Goal: Feedback & Contribution: Submit feedback/report problem

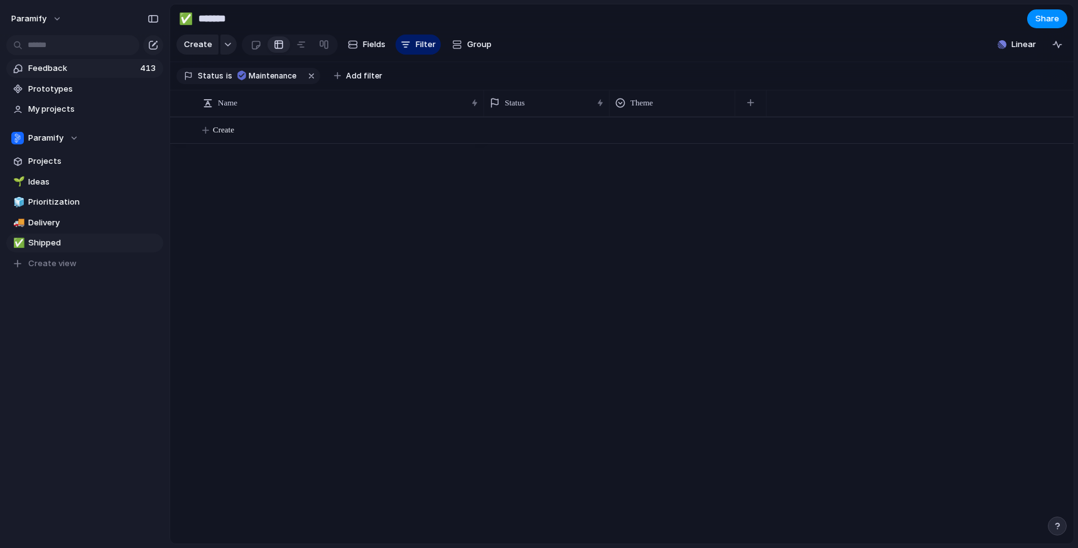
click at [57, 71] on span "Feedback" at bounding box center [82, 68] width 108 height 13
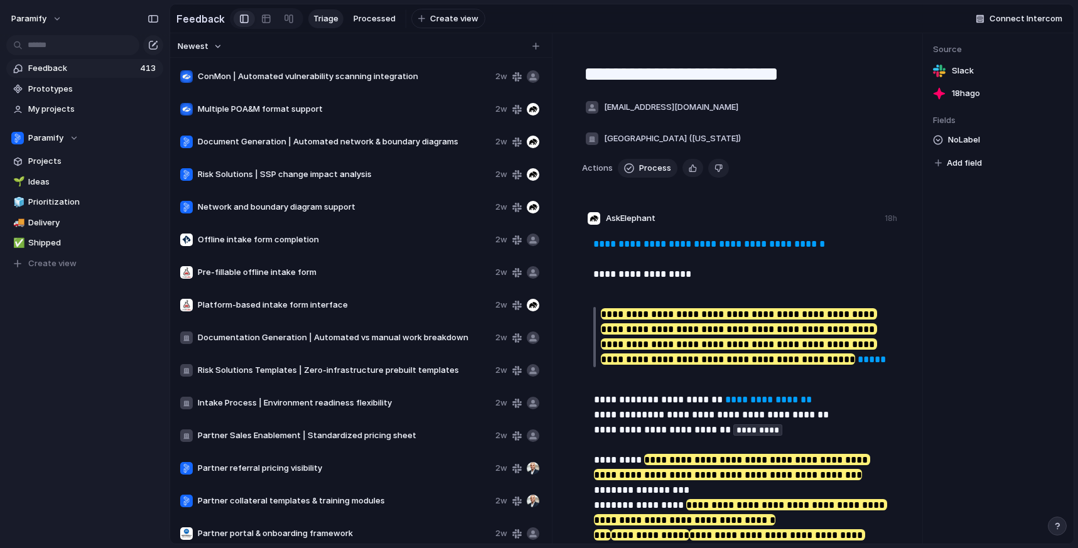
click at [327, 112] on span "Multiple POA&M format support" at bounding box center [344, 109] width 293 height 13
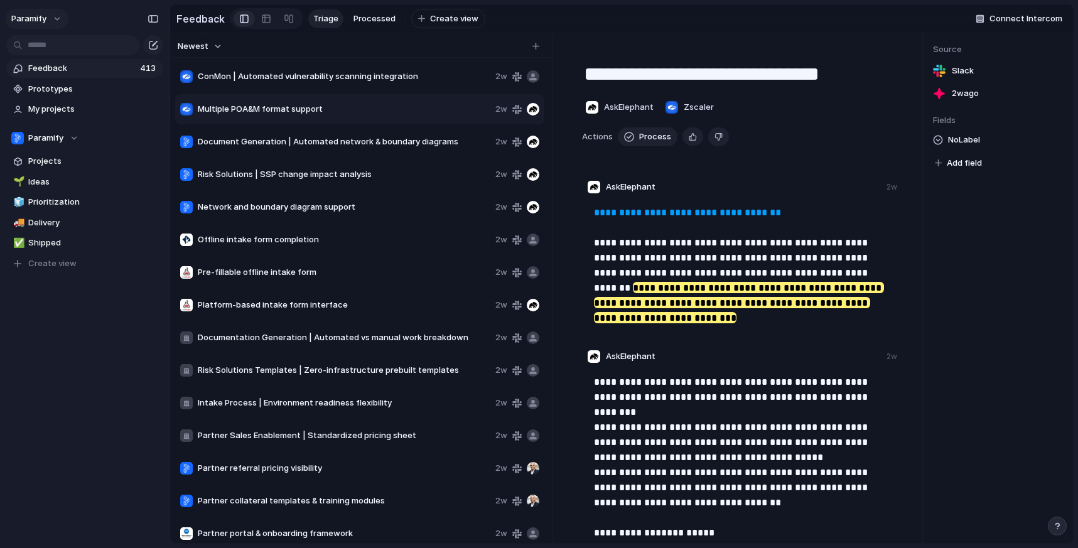
click at [51, 23] on button "Paramify" at bounding box center [37, 19] width 63 height 20
click at [97, 377] on div "Settings Invite members Change theme Sign out" at bounding box center [539, 274] width 1078 height 548
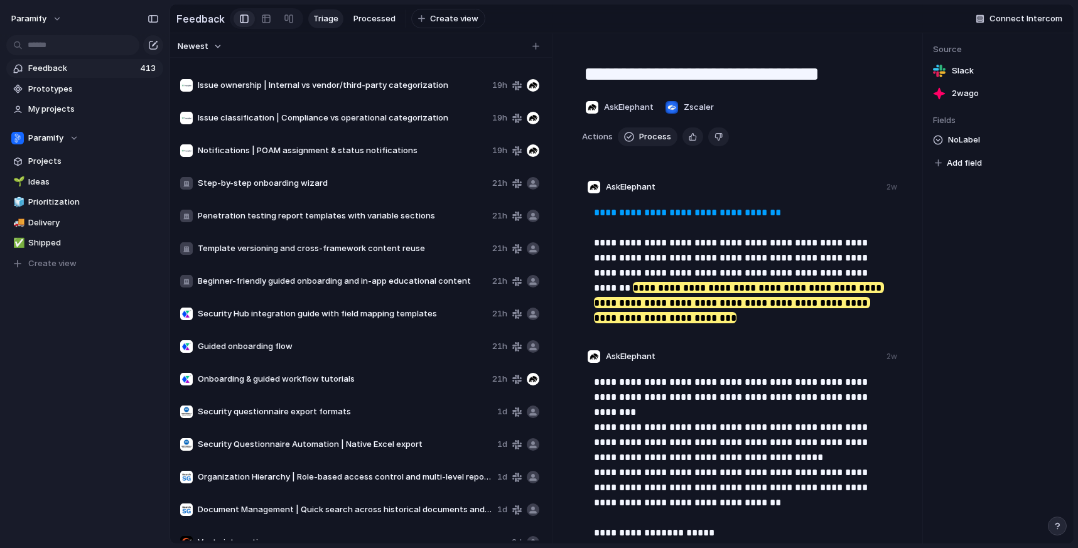
scroll to position [24, 0]
click at [352, 154] on span "Notifications | POAM assignment & status notifications" at bounding box center [342, 149] width 289 height 13
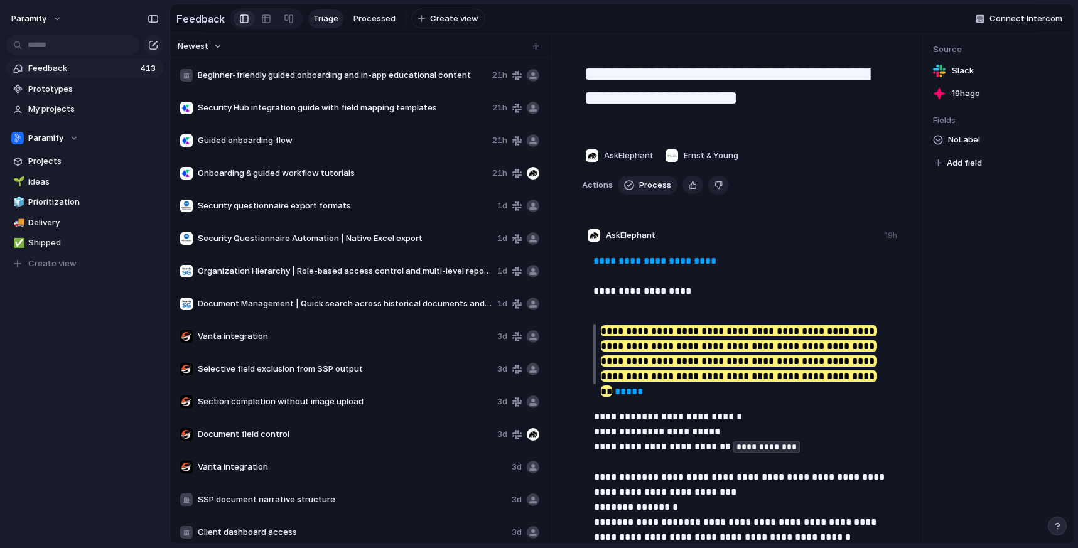
scroll to position [234, 0]
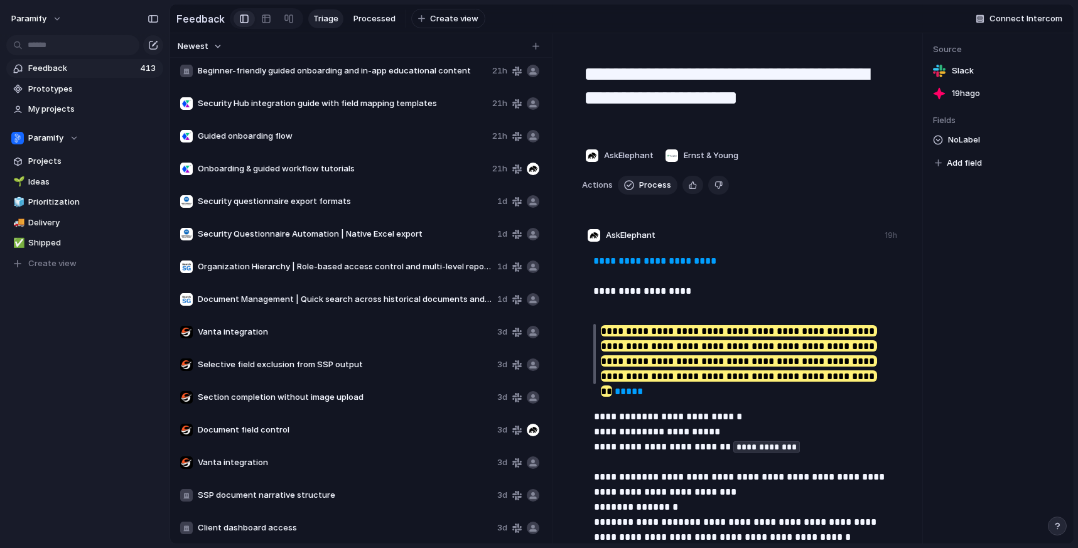
click at [290, 400] on span "Section completion without image upload" at bounding box center [345, 397] width 294 height 13
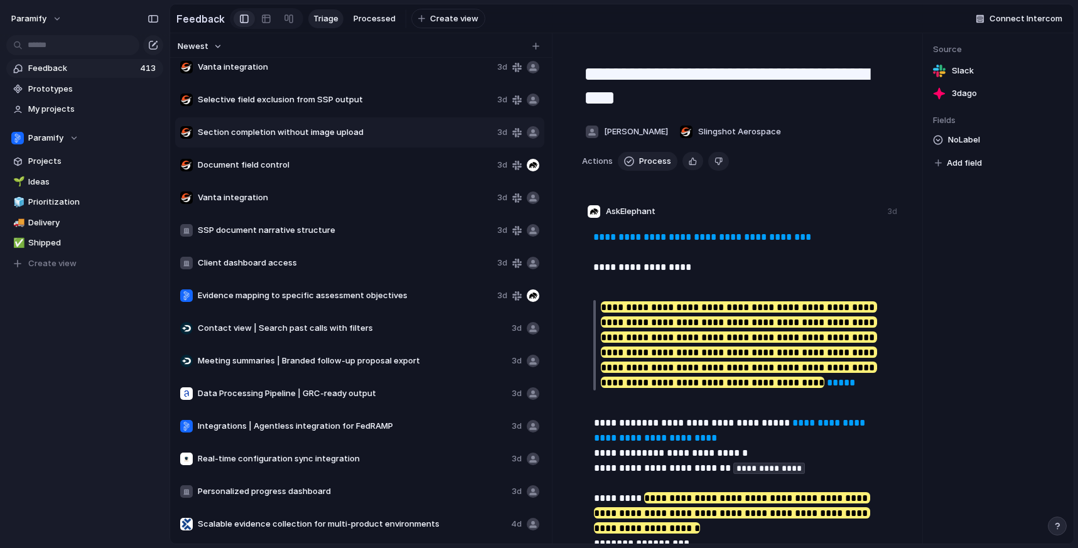
scroll to position [495, 0]
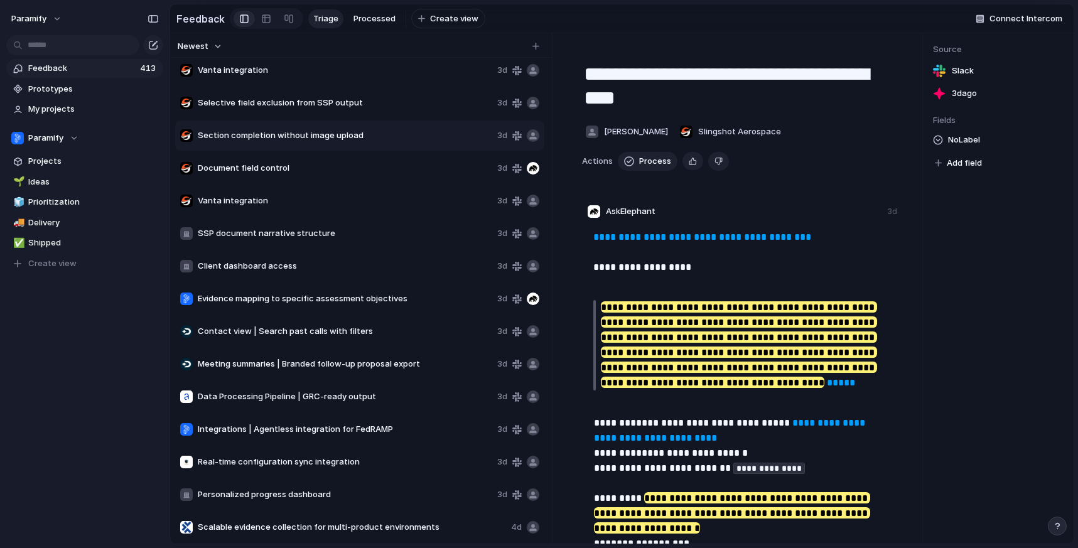
click at [317, 301] on span "Evidence mapping to specific assessment objectives" at bounding box center [345, 299] width 294 height 13
type textarea "**********"
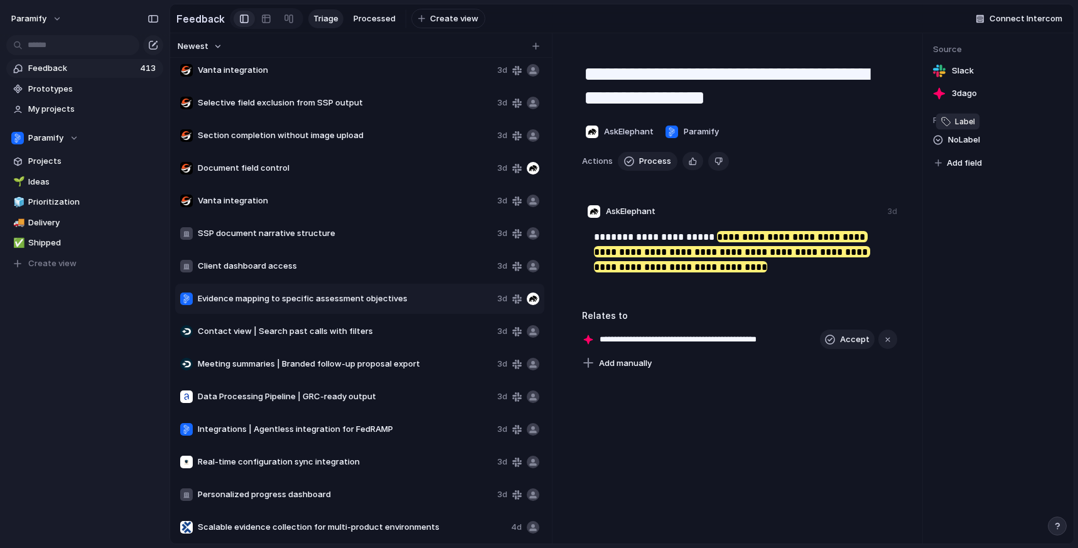
click at [940, 140] on div at bounding box center [938, 140] width 10 height 10
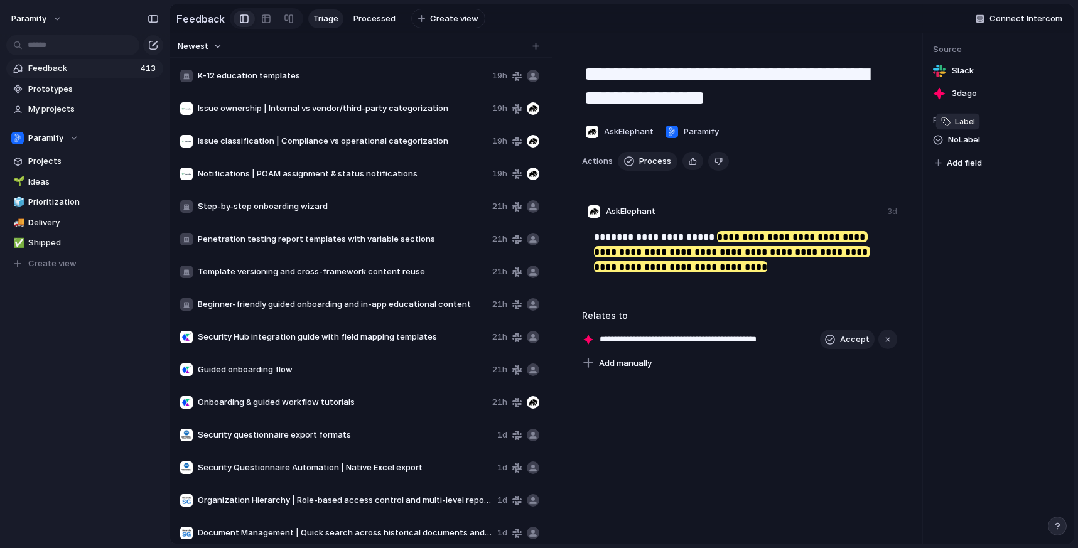
click at [937, 142] on div at bounding box center [938, 140] width 10 height 10
click at [901, 148] on div "Bug Documentation" at bounding box center [539, 274] width 1078 height 548
click at [739, 455] on div "**********" at bounding box center [739, 288] width 365 height 510
click at [693, 464] on div "**********" at bounding box center [739, 288] width 365 height 510
